Goal: Information Seeking & Learning: Learn about a topic

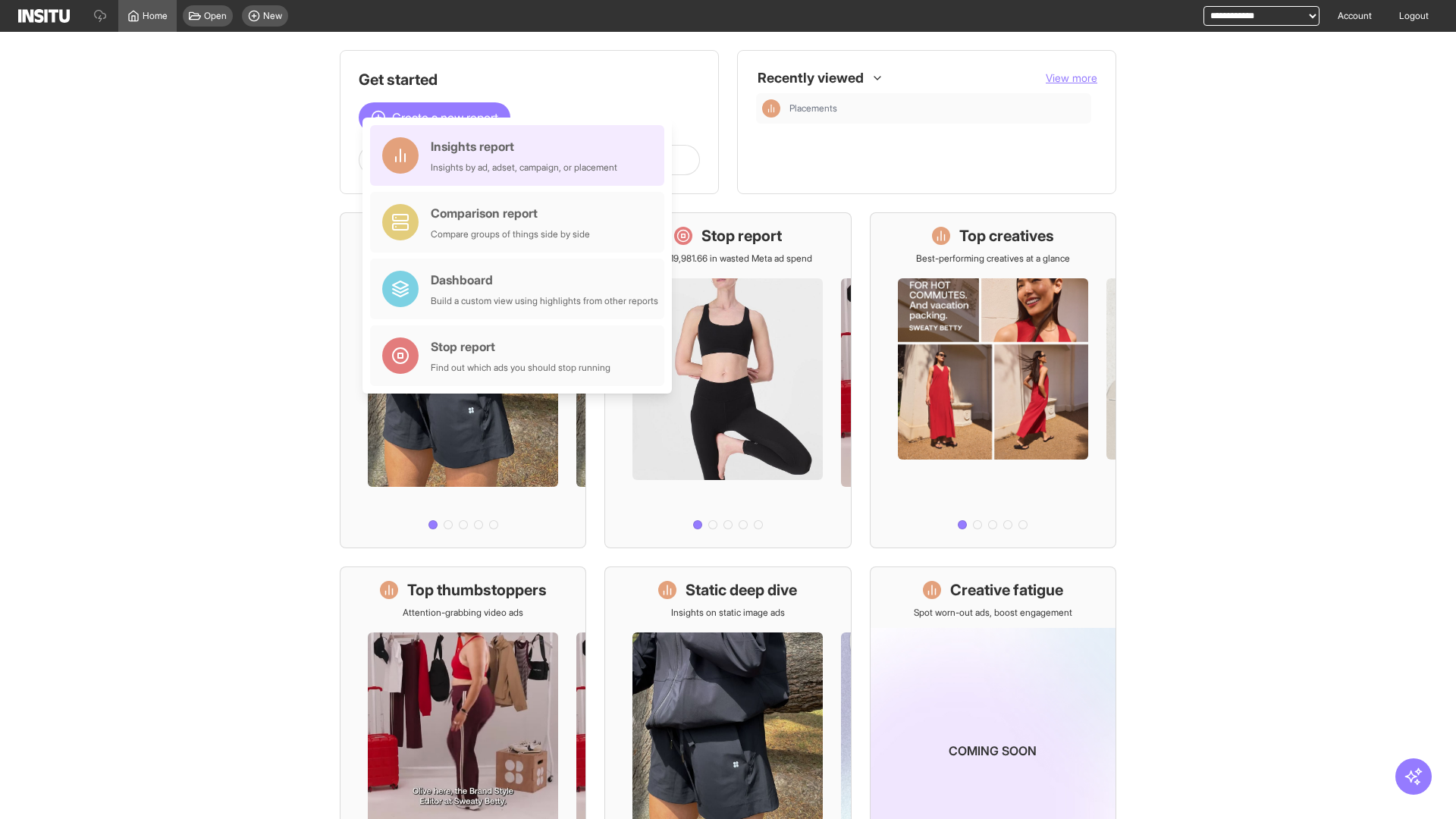
click at [521, 155] on div "Insights report Insights by ad, adset, campaign, or placement" at bounding box center [523, 155] width 186 height 36
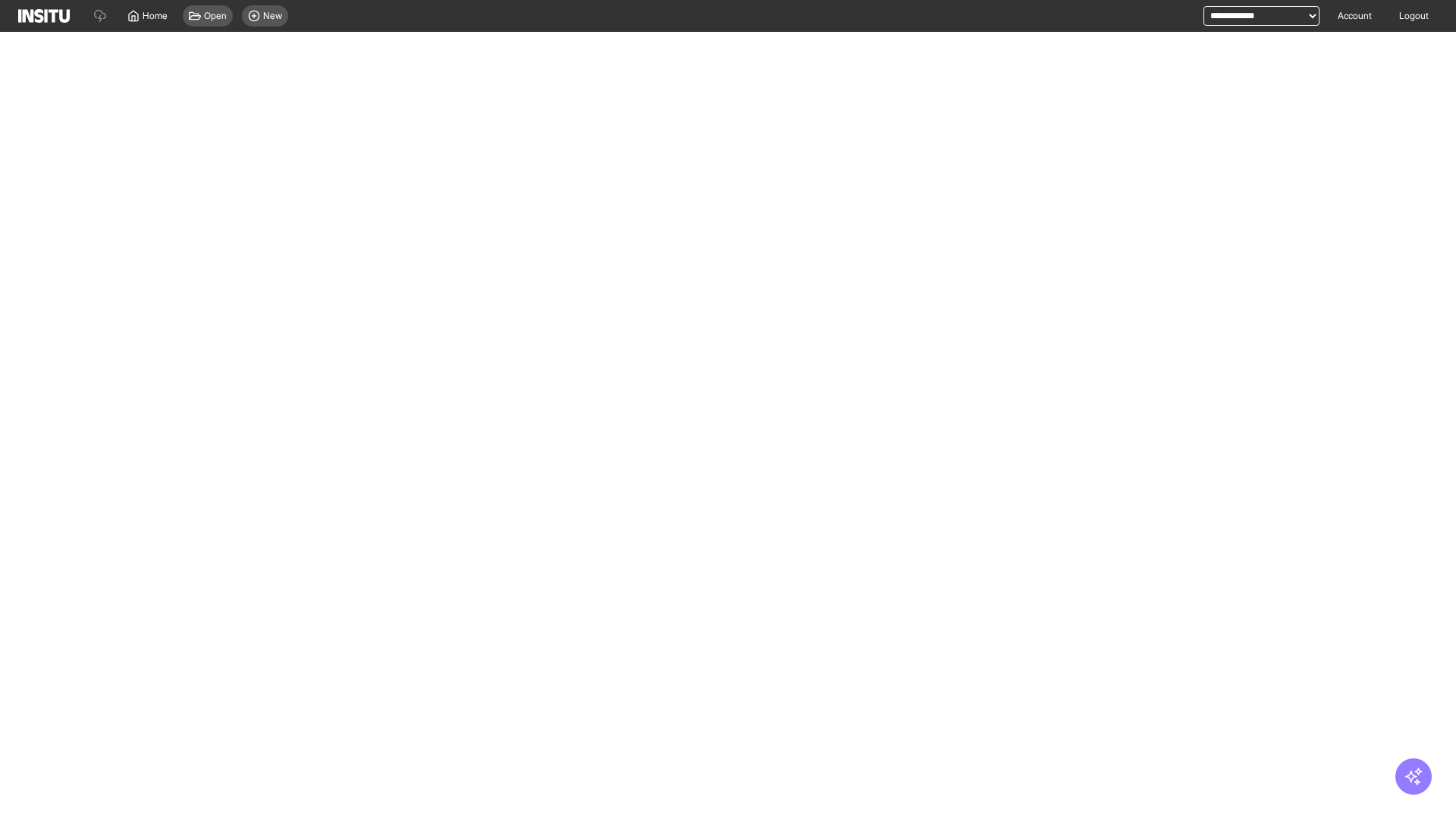
select select "**"
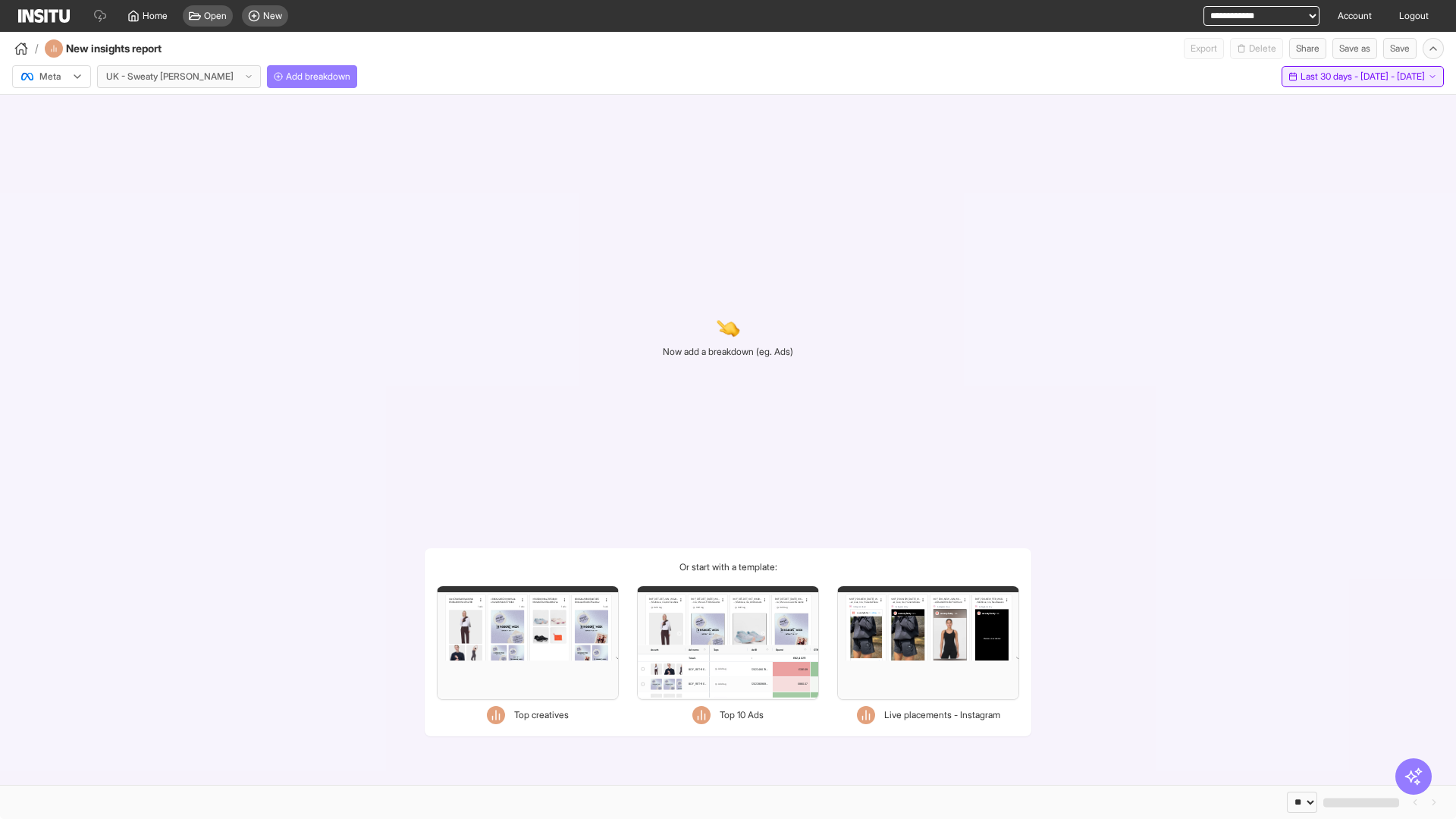
click at [1329, 77] on span "Last 30 days - [DATE] - [DATE]" at bounding box center [1362, 77] width 124 height 12
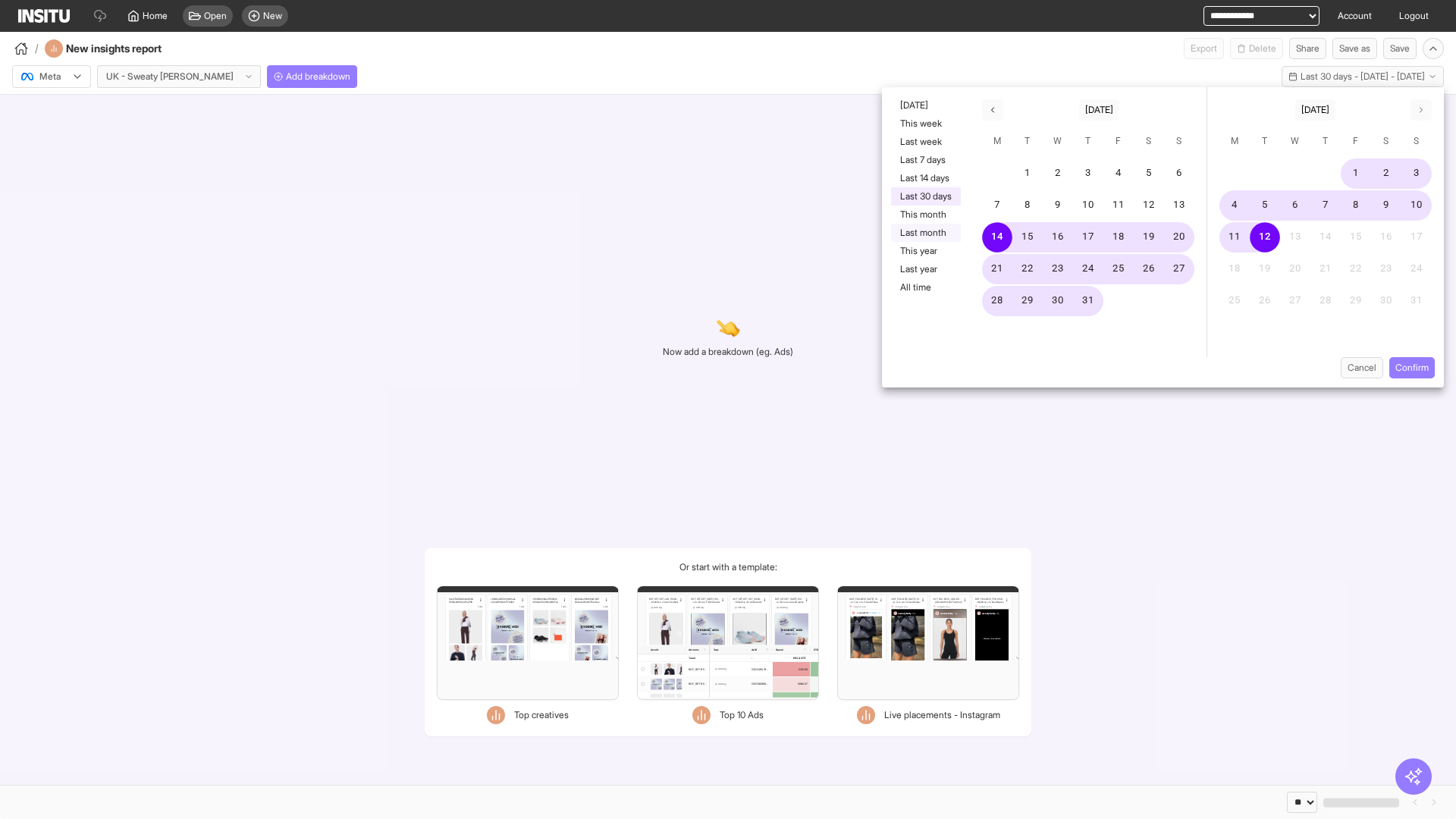
click at [924, 233] on button "Last month" at bounding box center [926, 233] width 70 height 18
